Goal: Transaction & Acquisition: Download file/media

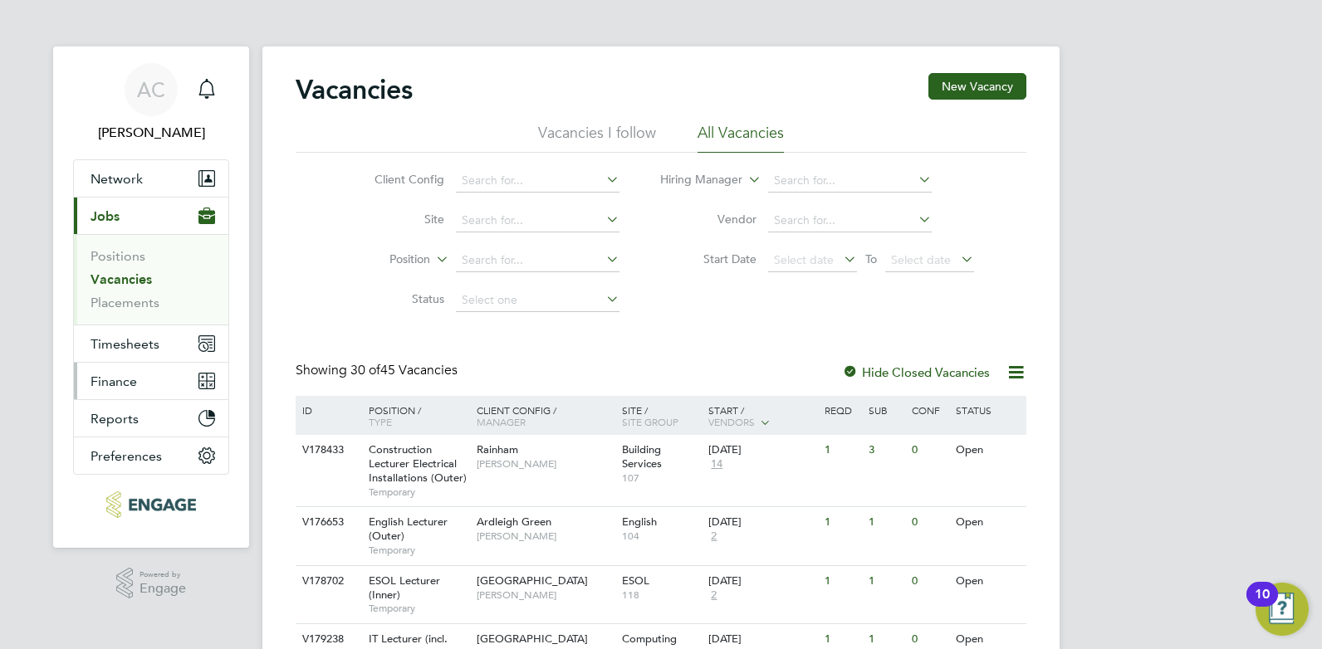
click at [110, 384] on span "Finance" at bounding box center [113, 382] width 46 height 16
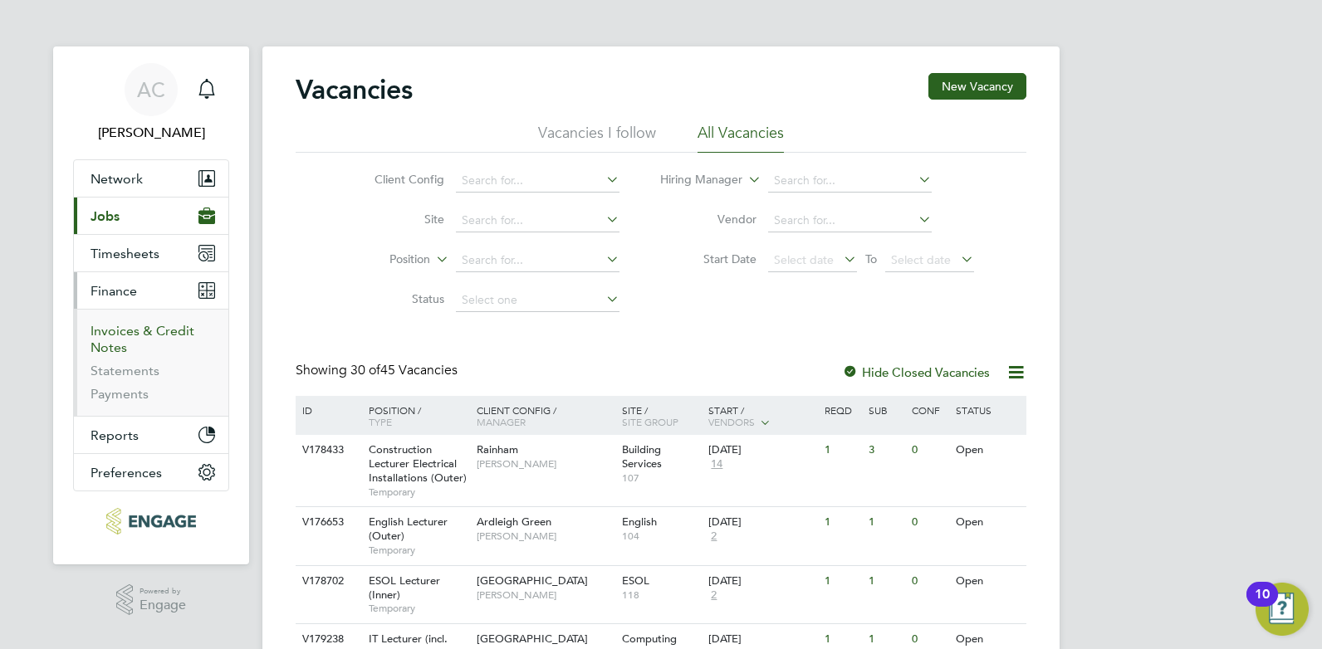
click at [110, 342] on link "Invoices & Credit Notes" at bounding box center [142, 339] width 104 height 32
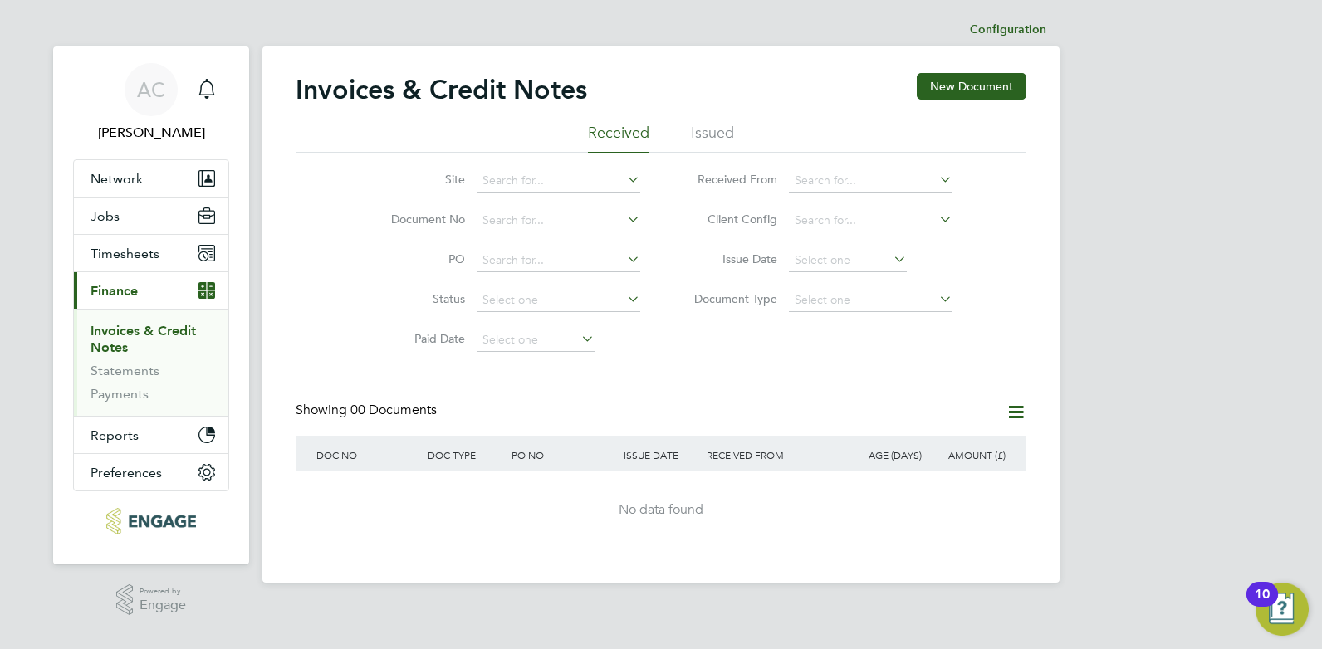
click at [716, 135] on li "Issued" at bounding box center [712, 138] width 43 height 30
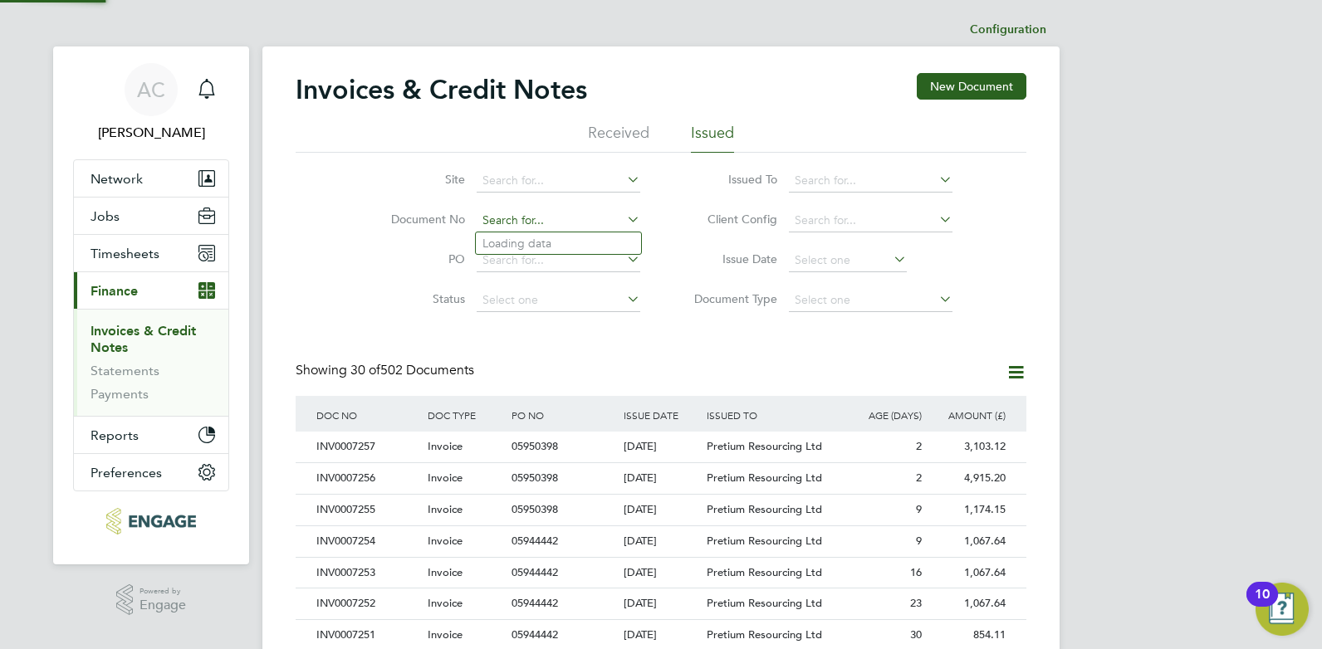
click at [506, 222] on input at bounding box center [558, 220] width 164 height 23
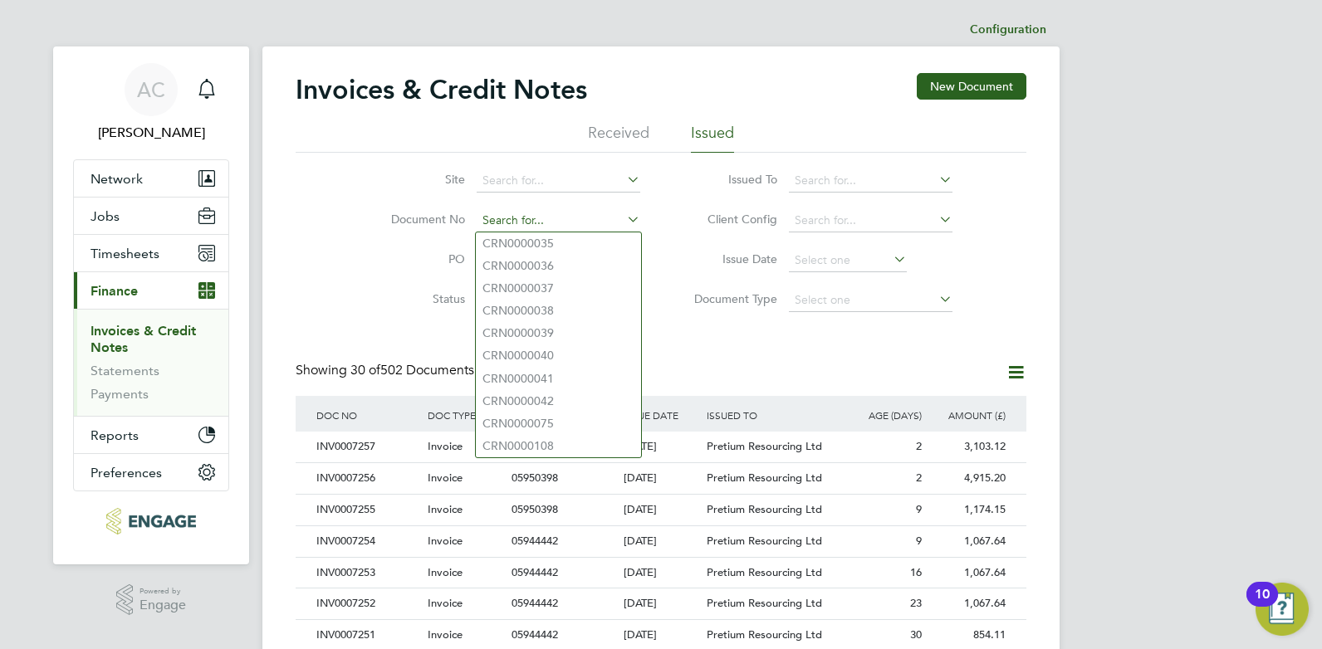
click at [509, 220] on input at bounding box center [558, 220] width 164 height 23
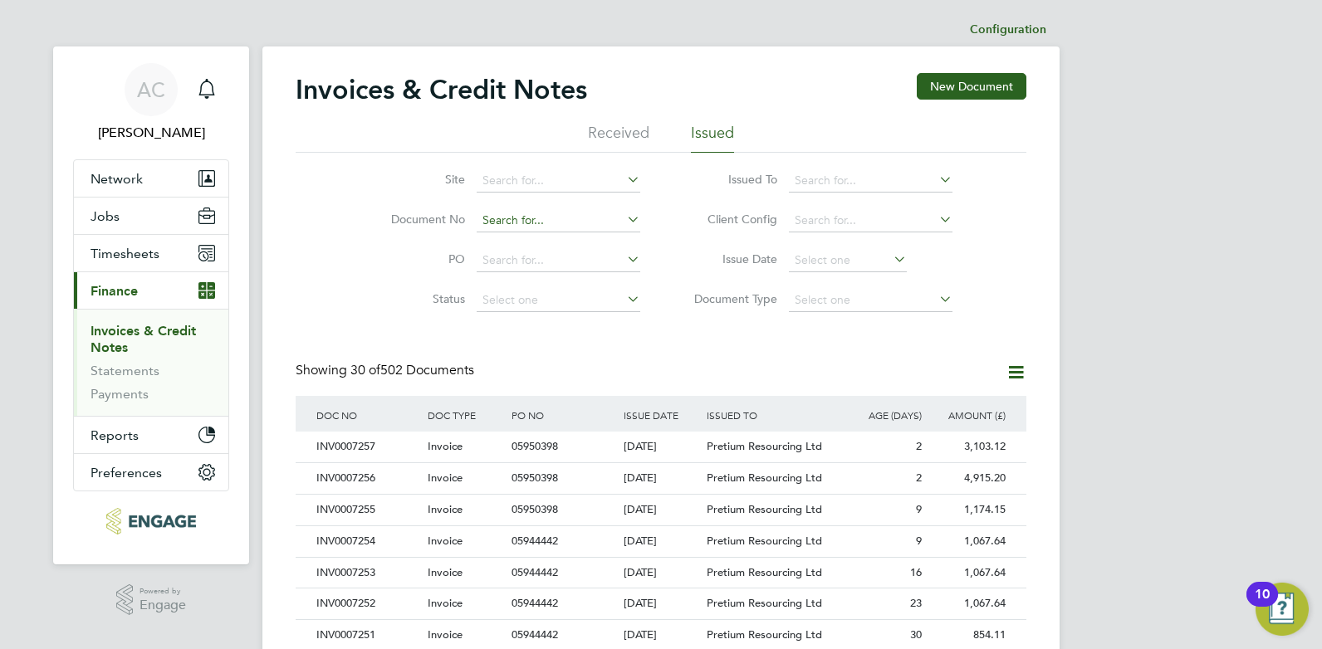
click at [525, 215] on input at bounding box center [558, 220] width 164 height 23
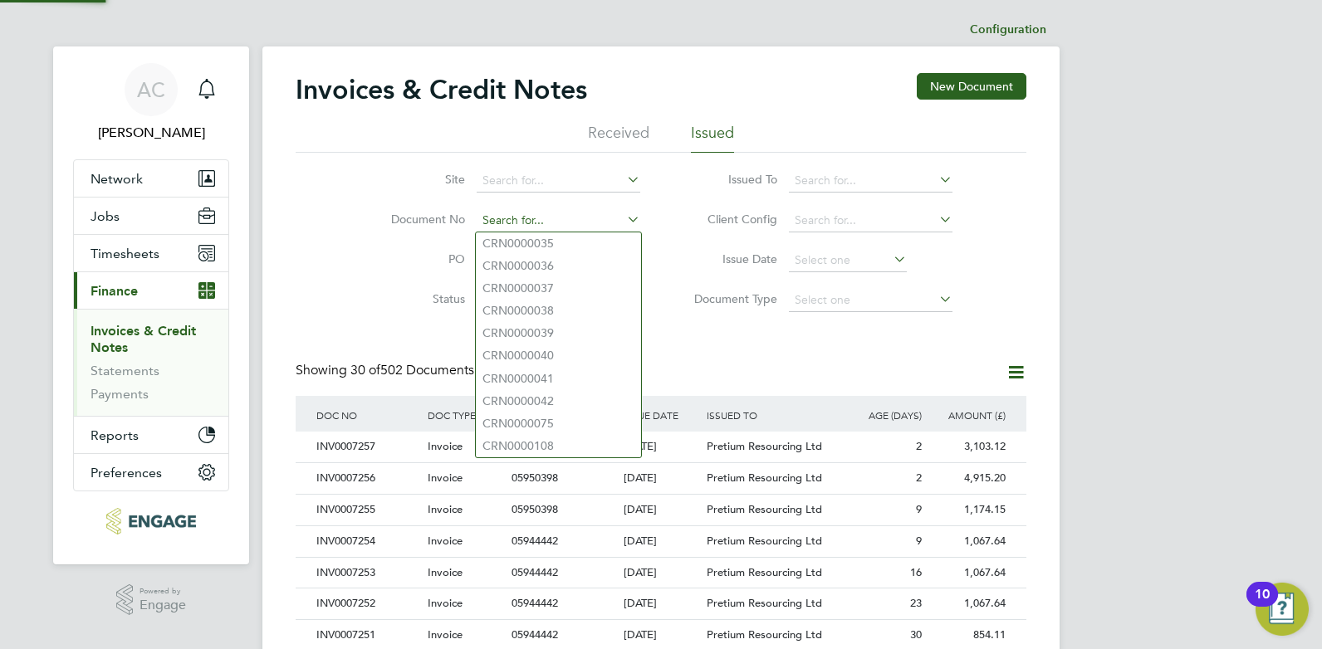
paste input "INV0007250"
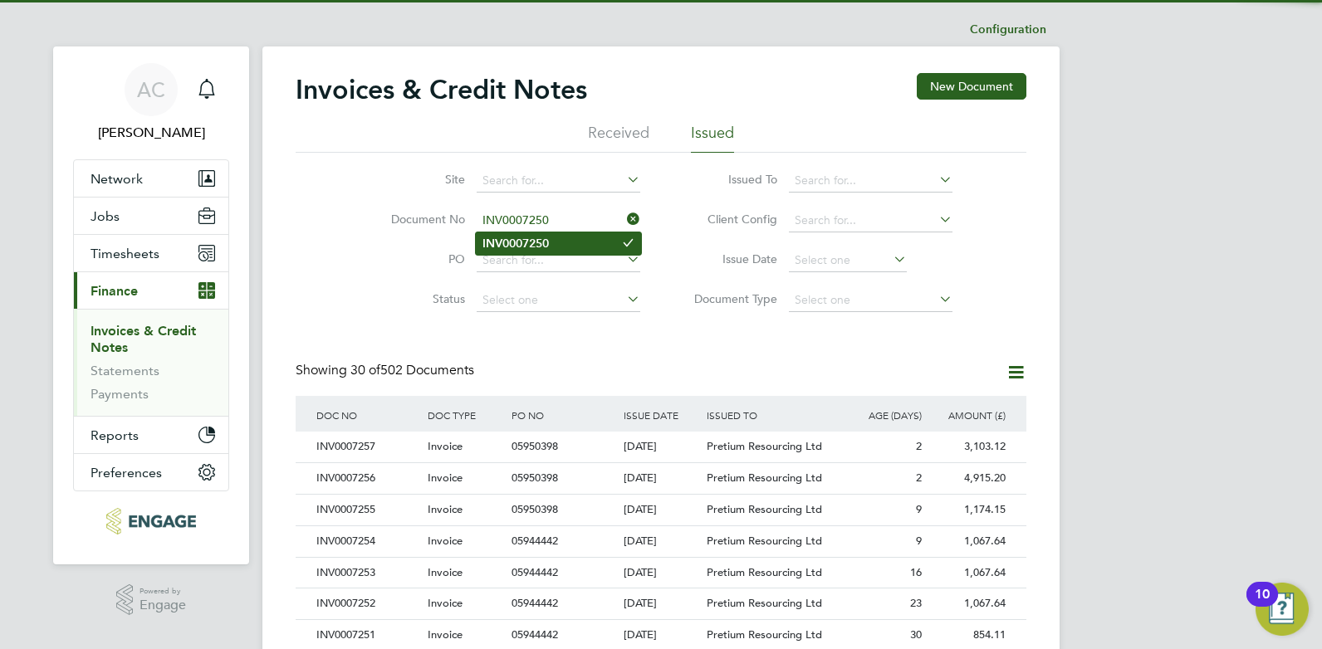
type input "INV0007250"
click at [530, 248] on b "INV0007250" at bounding box center [515, 244] width 66 height 14
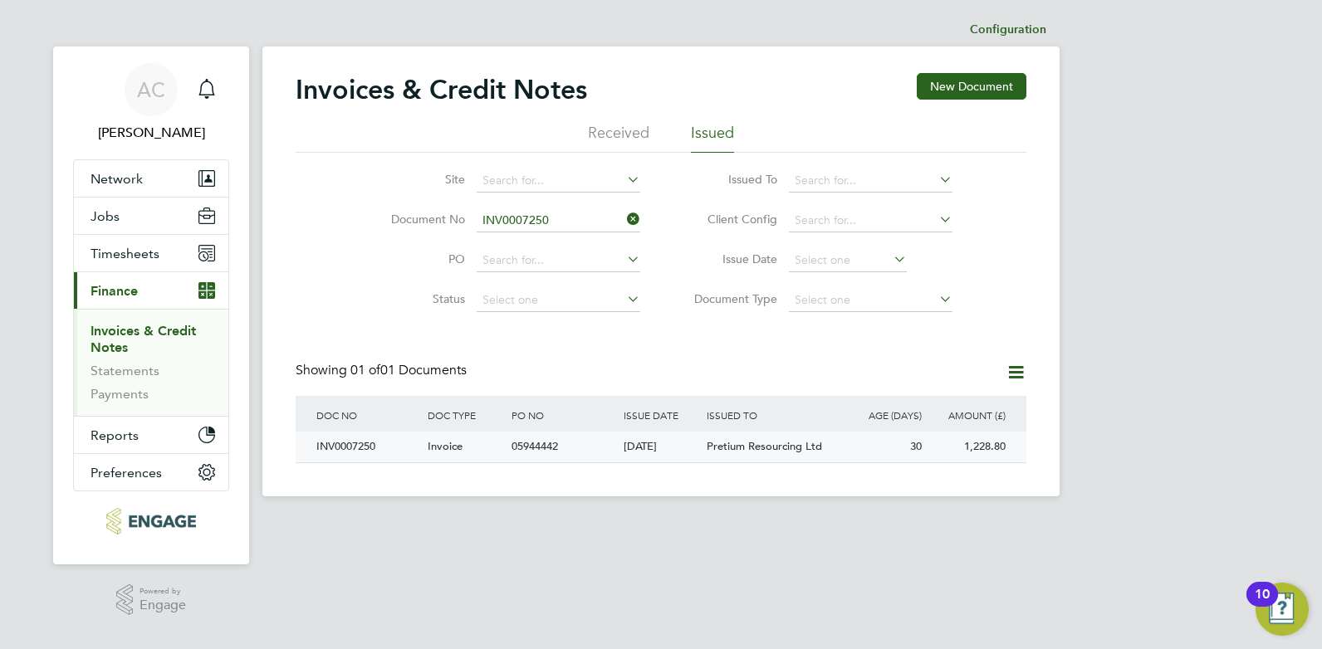
click at [359, 449] on div "INV0007250" at bounding box center [367, 447] width 111 height 31
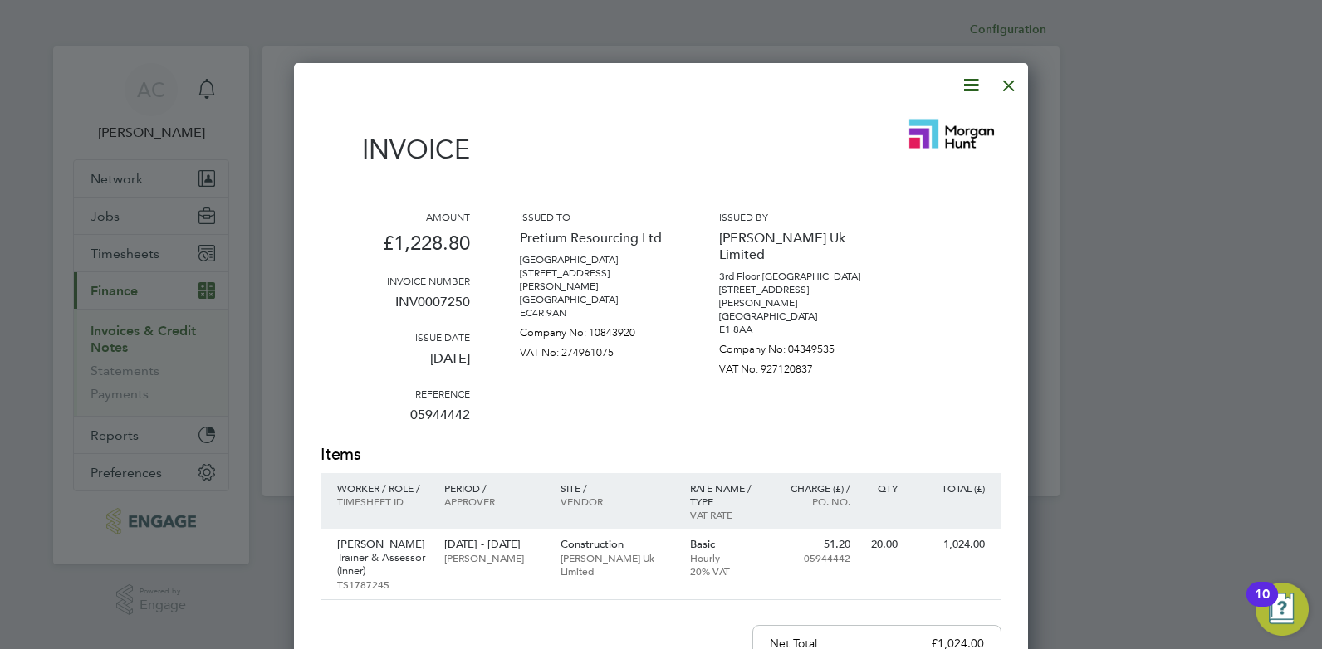
click at [970, 80] on icon at bounding box center [970, 85] width 21 height 21
click at [914, 123] on li "Download Invoice" at bounding box center [920, 124] width 115 height 23
click at [857, 120] on div "Invoice" at bounding box center [660, 145] width 681 height 73
click at [1008, 84] on div at bounding box center [1009, 81] width 30 height 30
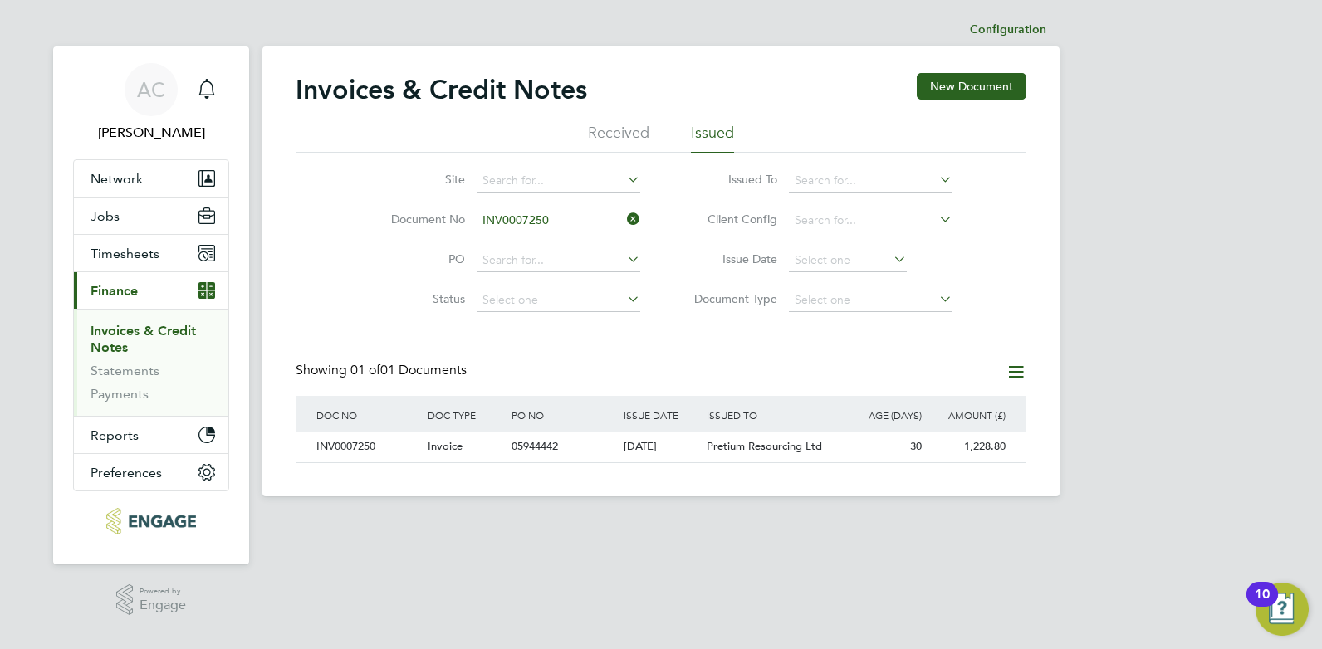
click at [623, 220] on icon at bounding box center [623, 219] width 0 height 23
click at [599, 218] on input at bounding box center [558, 220] width 164 height 23
paste input "INV0007251"
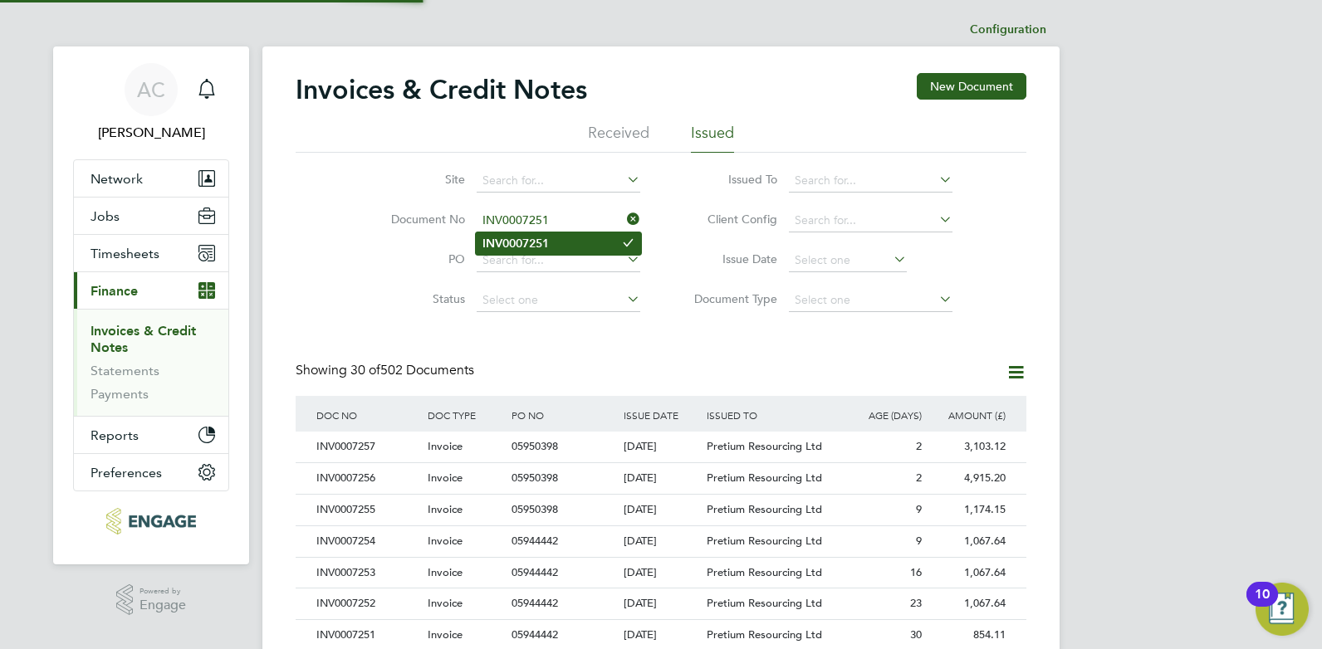
type input "INV0007251"
click at [538, 244] on b "INV0007251" at bounding box center [515, 244] width 66 height 14
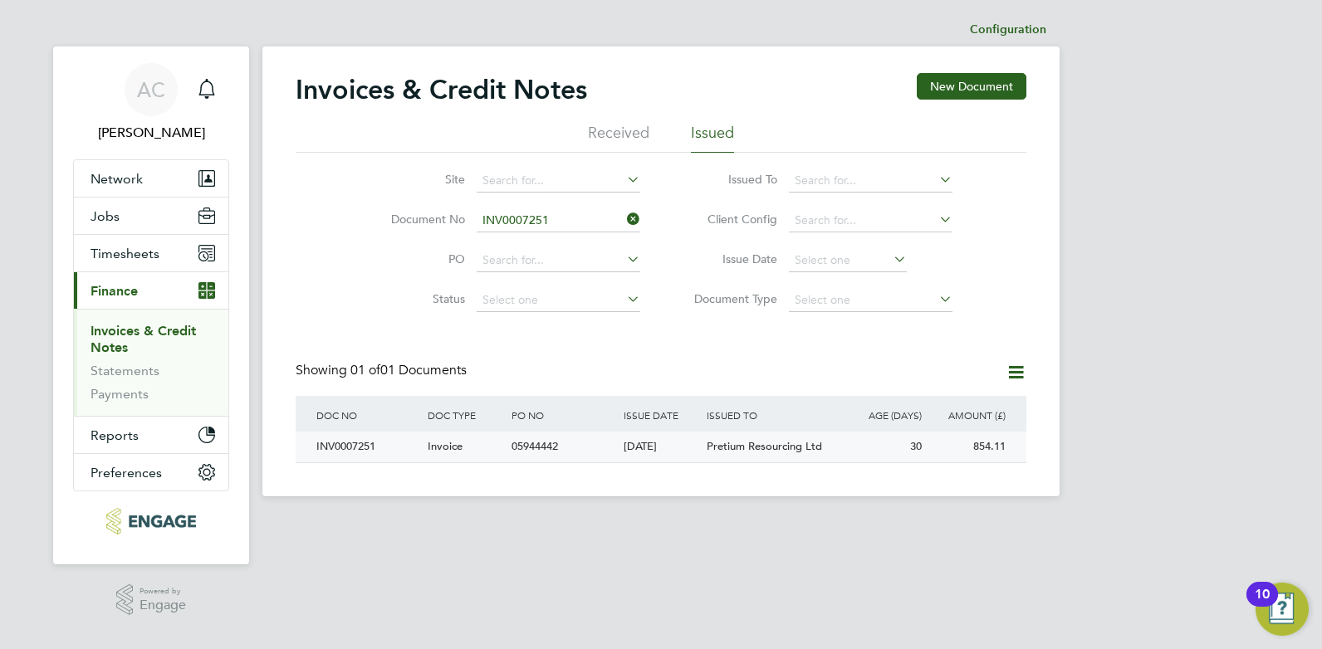
click at [334, 444] on div "INV0007251" at bounding box center [367, 447] width 111 height 31
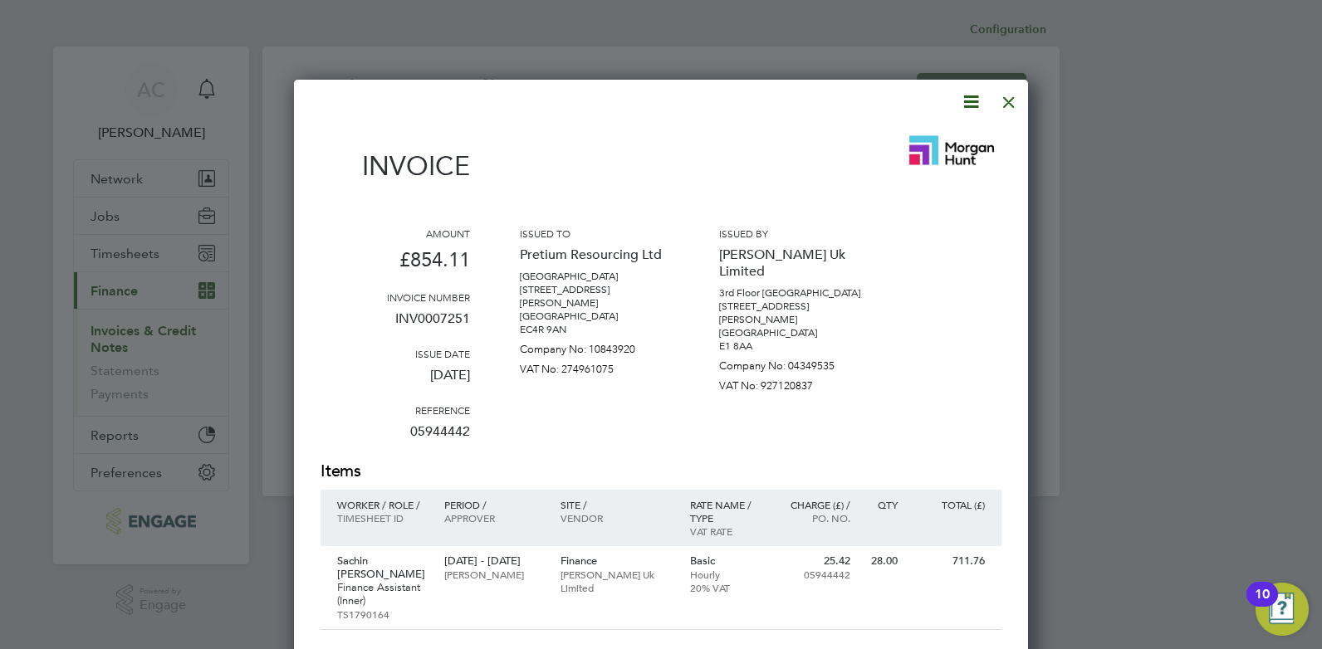
click at [967, 104] on icon at bounding box center [970, 101] width 21 height 21
click at [939, 141] on li "Download Invoice" at bounding box center [920, 140] width 115 height 23
click at [685, 164] on div "Invoice" at bounding box center [660, 161] width 681 height 73
click at [1012, 105] on div at bounding box center [1009, 98] width 30 height 30
click at [1009, 102] on div at bounding box center [1009, 98] width 30 height 30
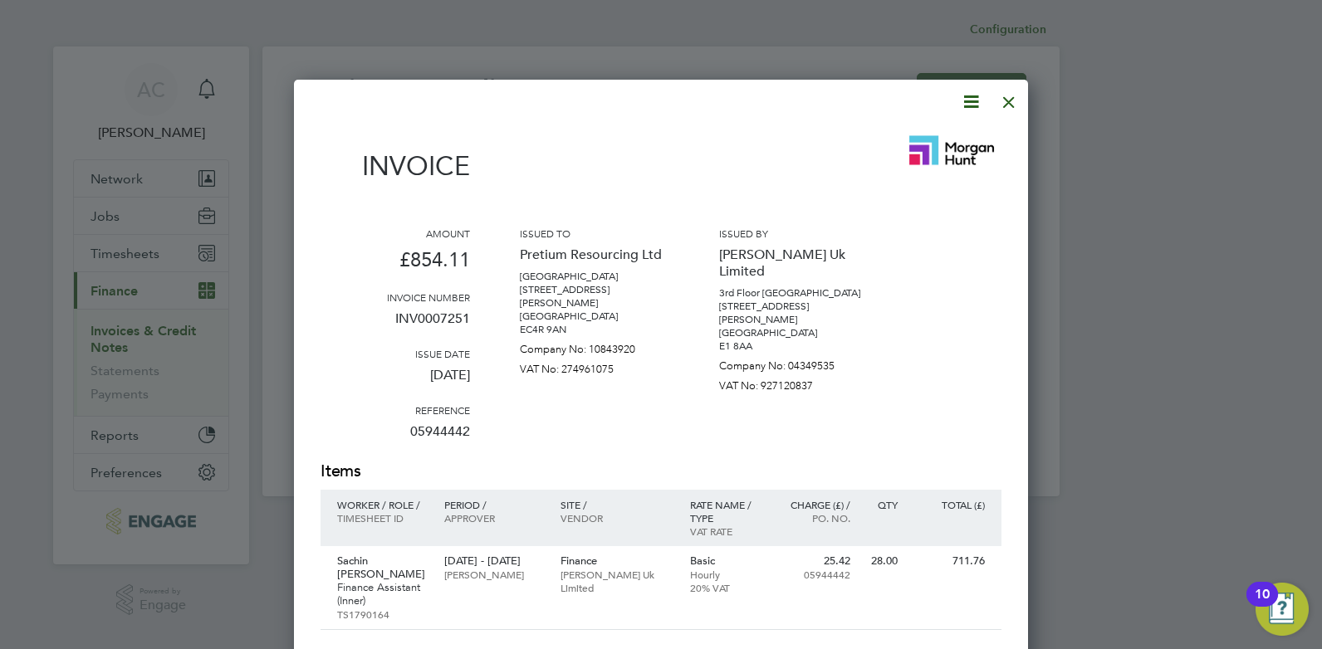
click at [1009, 102] on div at bounding box center [1009, 98] width 30 height 30
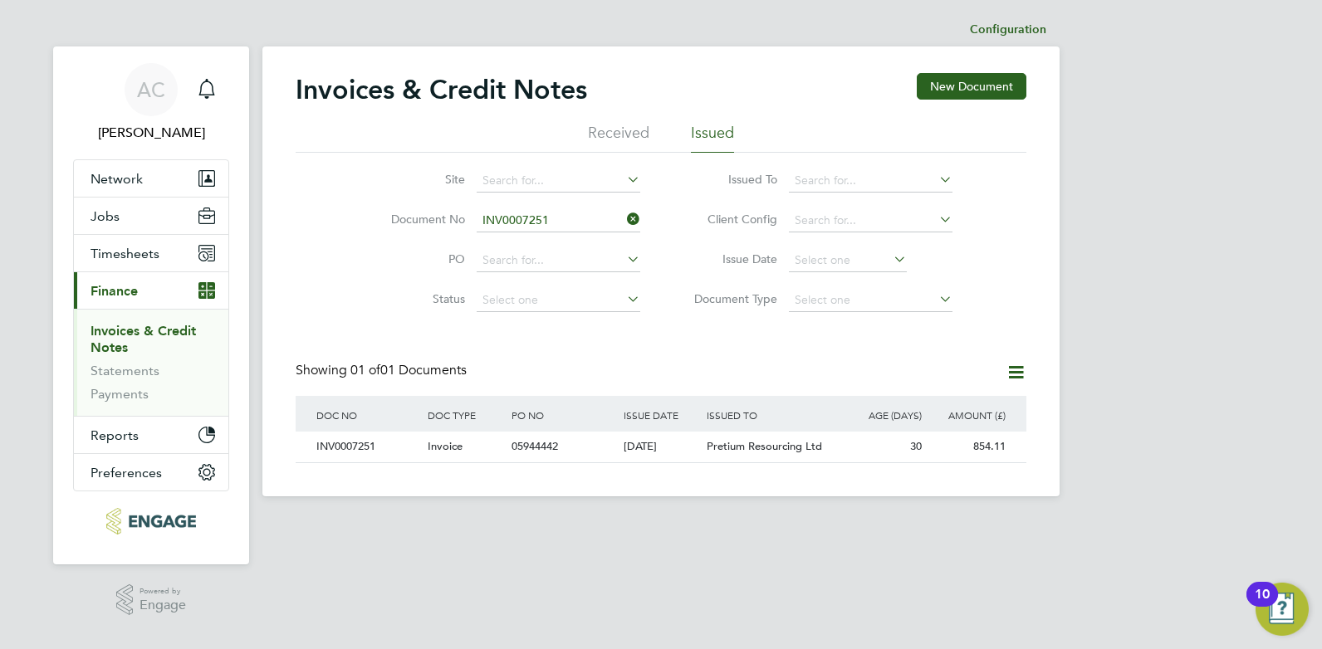
click at [623, 219] on icon at bounding box center [623, 219] width 0 height 23
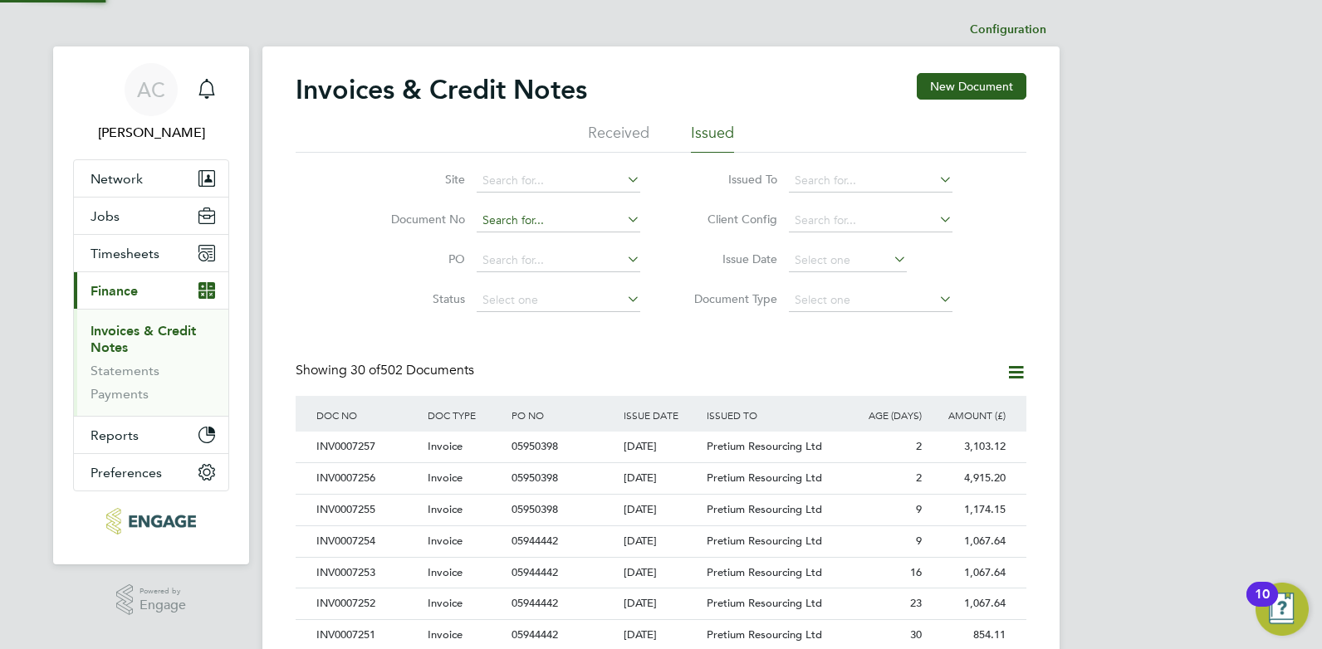
scroll to position [32, 140]
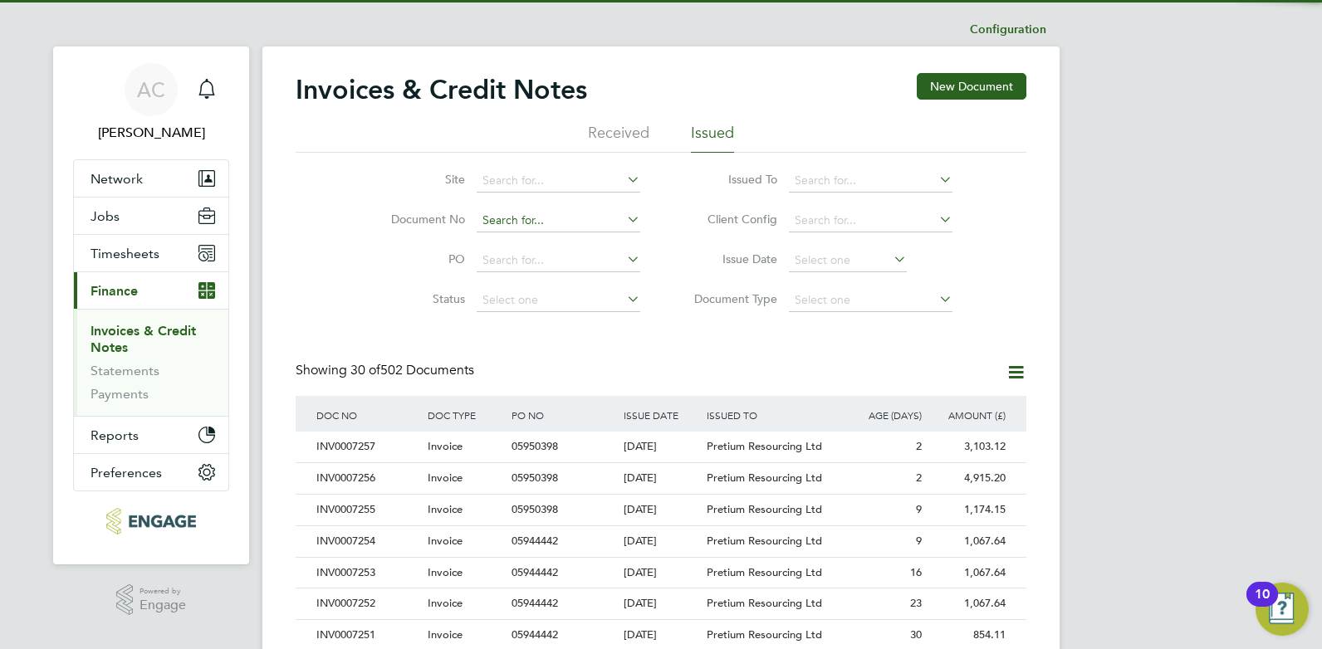
click at [598, 220] on input at bounding box center [558, 220] width 164 height 23
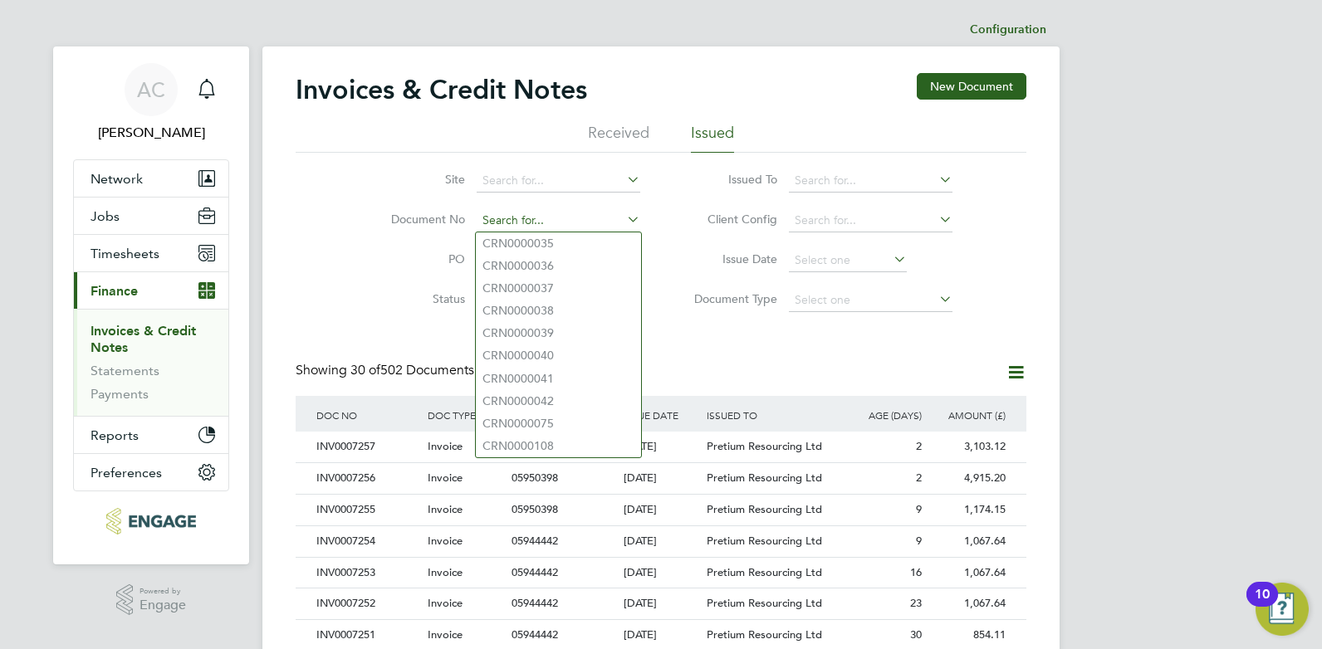
paste input "INV0007252"
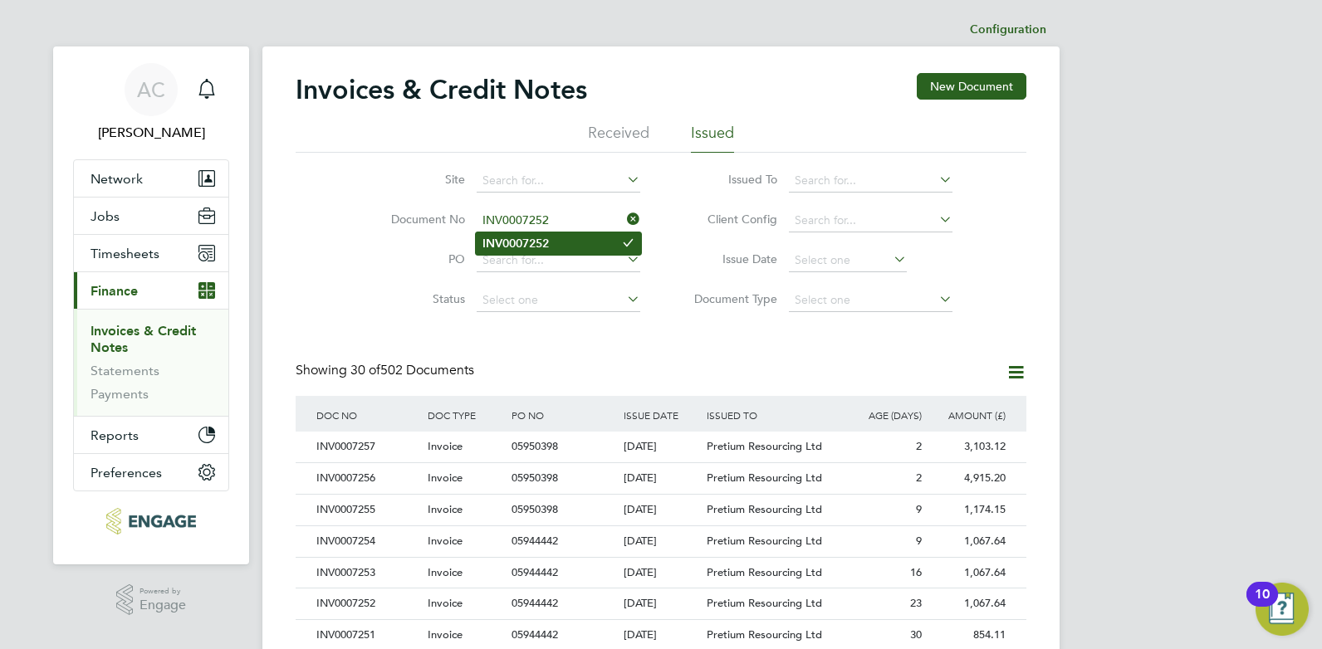
type input "INV0007252"
click at [549, 246] on b "INV0007252" at bounding box center [515, 244] width 66 height 14
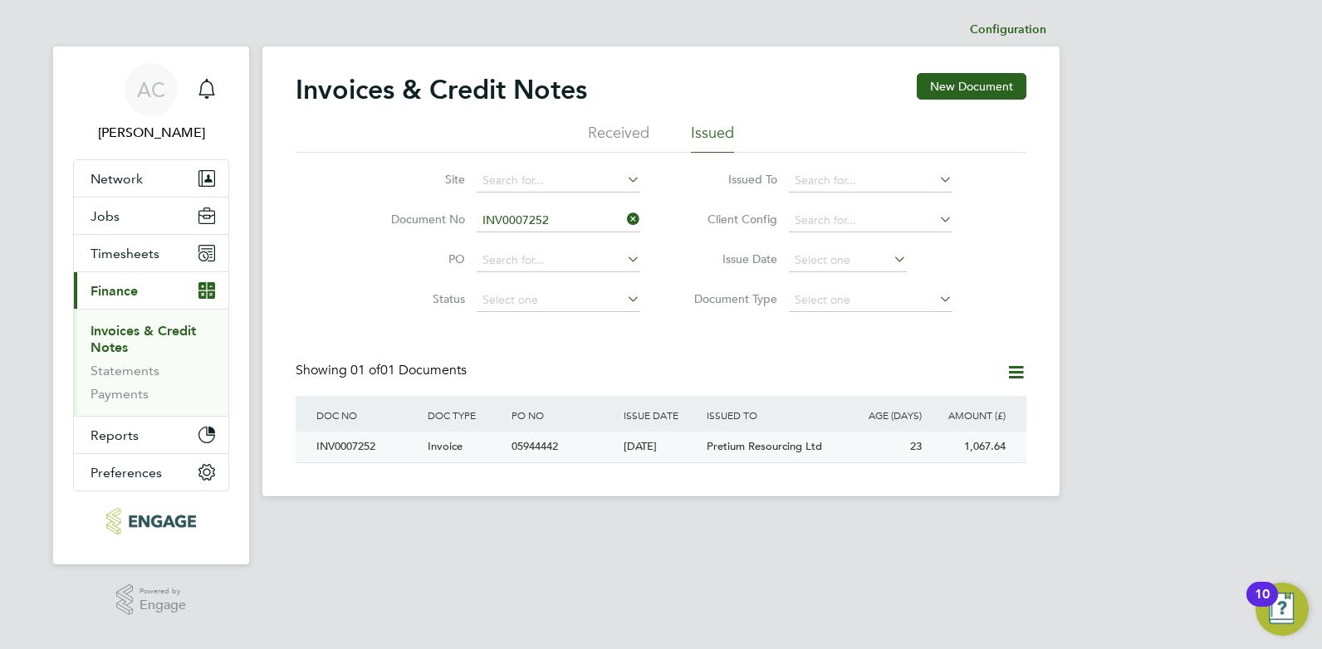
click at [358, 445] on div "INV0007252" at bounding box center [367, 447] width 111 height 31
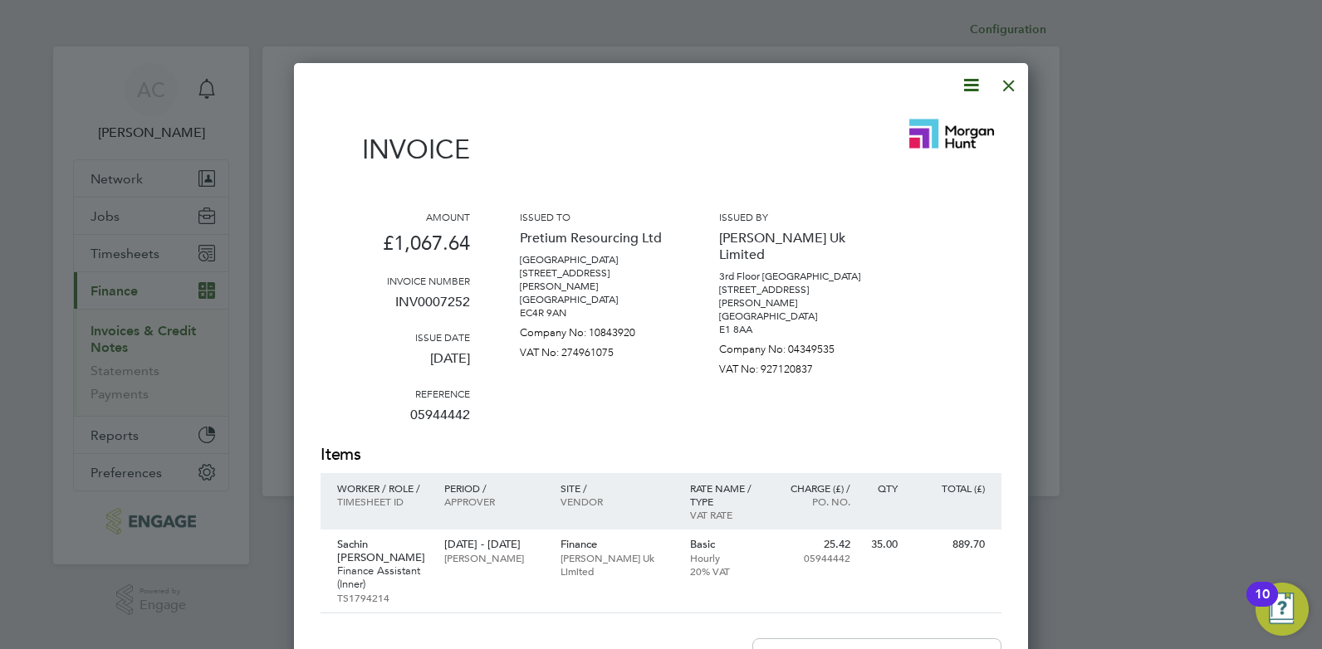
click at [976, 82] on icon at bounding box center [970, 85] width 21 height 21
click at [909, 126] on li "Download Invoice" at bounding box center [920, 124] width 115 height 23
click at [584, 158] on div "Invoice" at bounding box center [660, 145] width 681 height 73
click at [1004, 81] on div at bounding box center [1009, 81] width 30 height 30
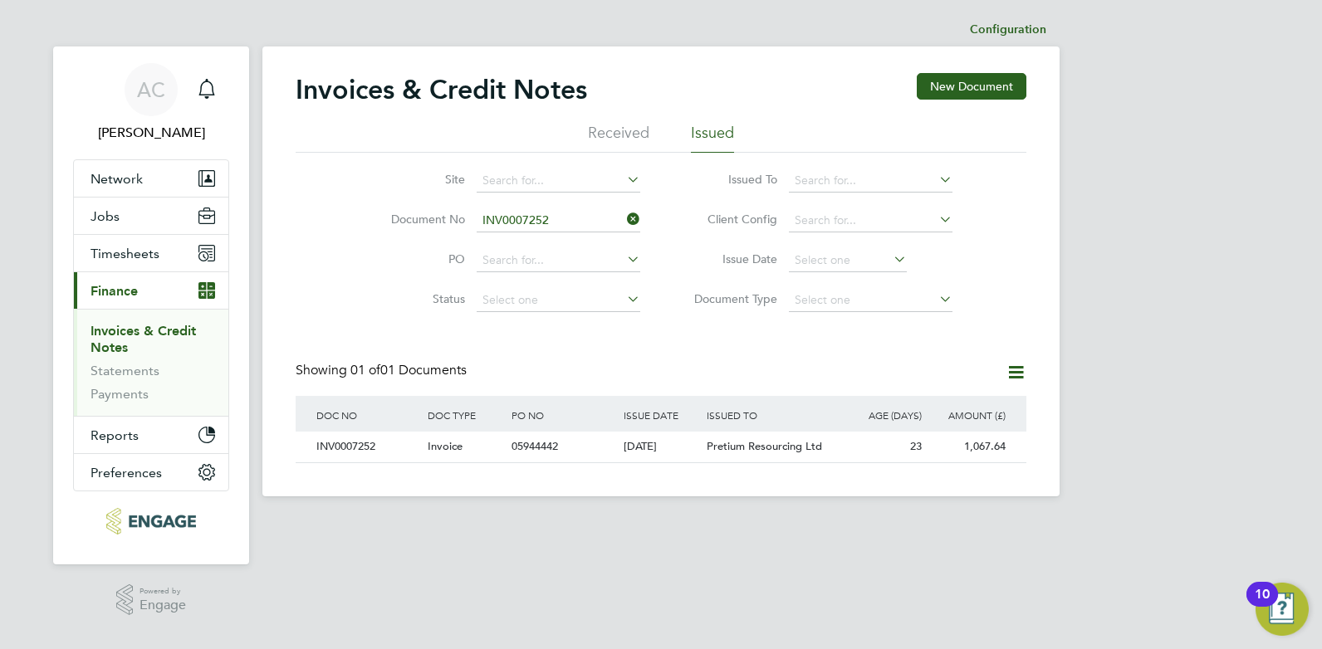
click at [623, 217] on icon at bounding box center [623, 219] width 0 height 23
click at [613, 215] on input at bounding box center [558, 220] width 164 height 23
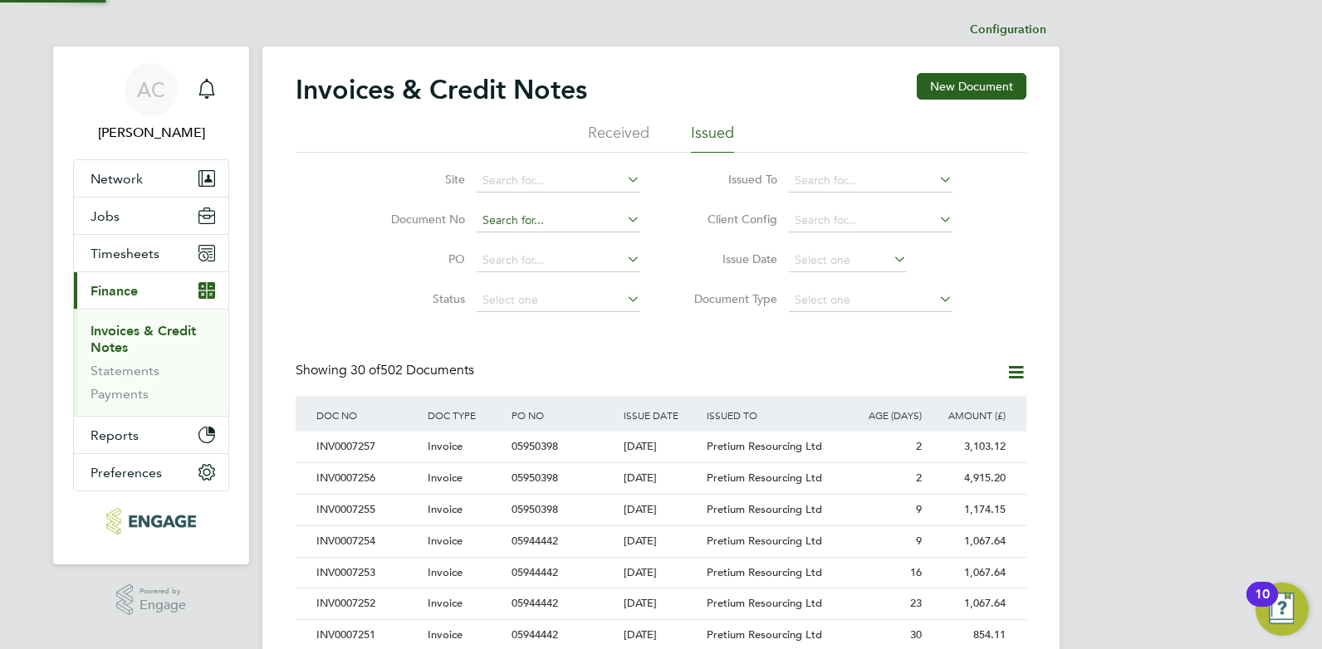
paste input "INV0007253"
type input "INV0007253"
click at [519, 246] on b "INV0007253" at bounding box center [515, 244] width 66 height 14
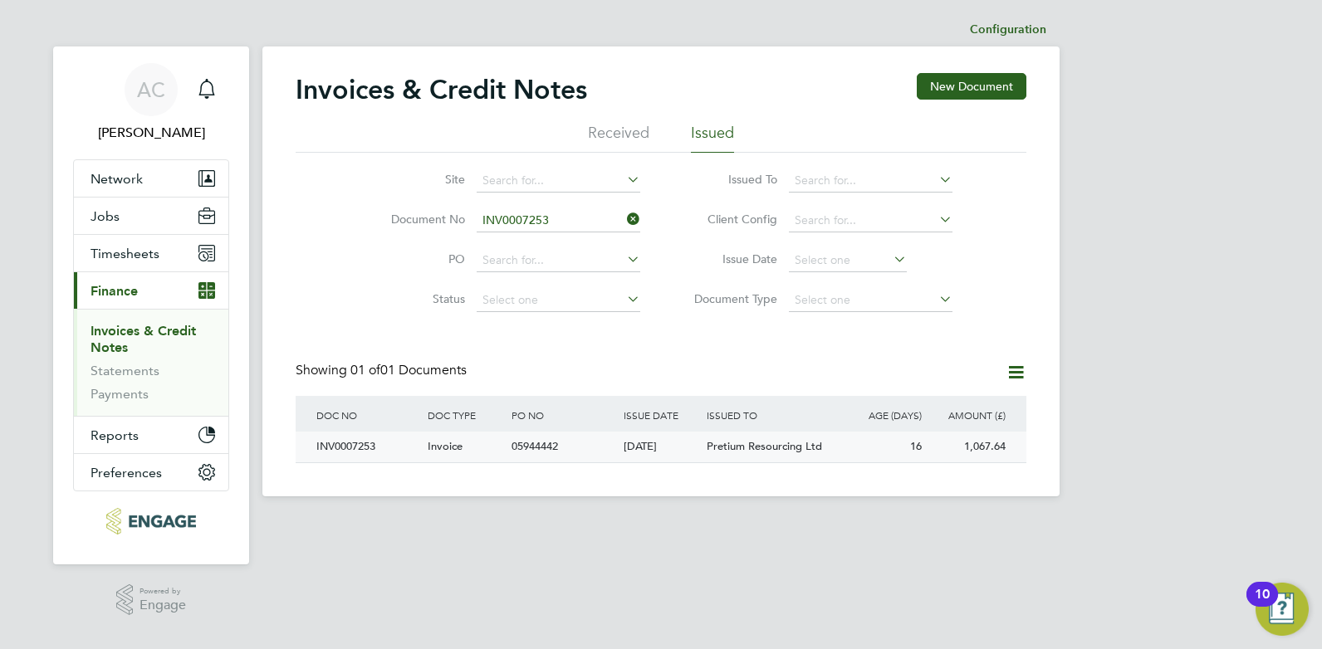
click at [357, 446] on div "INV0007253" at bounding box center [367, 447] width 111 height 31
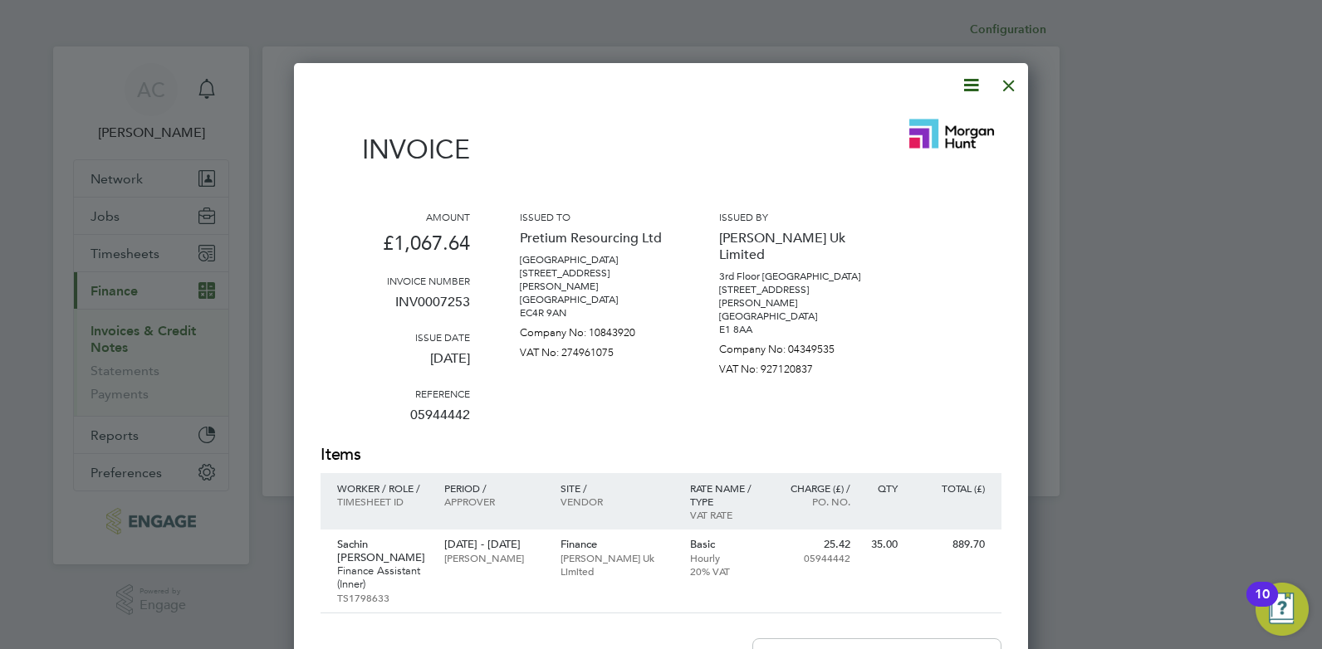
click at [972, 86] on icon at bounding box center [970, 85] width 21 height 21
click at [911, 125] on li "Download Invoice" at bounding box center [920, 124] width 115 height 23
click at [701, 132] on div "Invoice" at bounding box center [660, 145] width 681 height 73
click at [1016, 79] on div at bounding box center [1009, 81] width 30 height 30
